Goal: Task Accomplishment & Management: Manage account settings

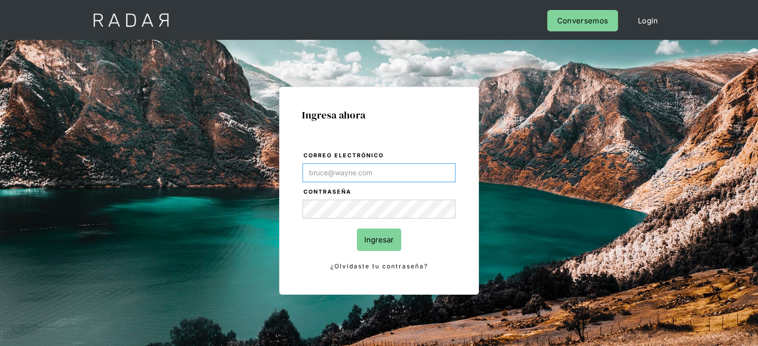
click at [353, 167] on input "Correo electrónico" at bounding box center [378, 172] width 153 height 19
type input "[EMAIL_ADDRESS][DOMAIN_NAME]"
click at [382, 238] on input "Ingresar" at bounding box center [379, 240] width 44 height 22
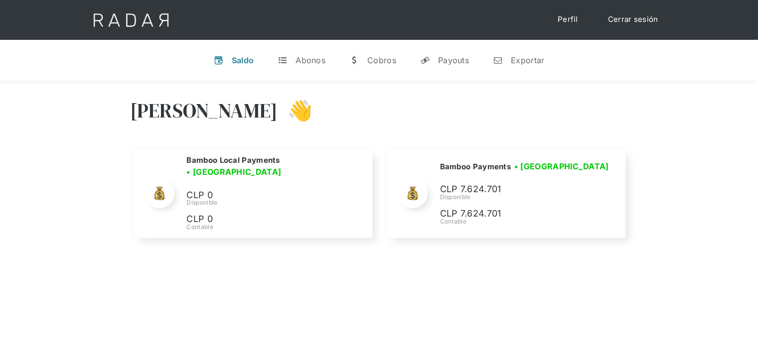
click at [530, 130] on div "[PERSON_NAME] 👋" at bounding box center [379, 118] width 498 height 60
